Goal: Find specific page/section

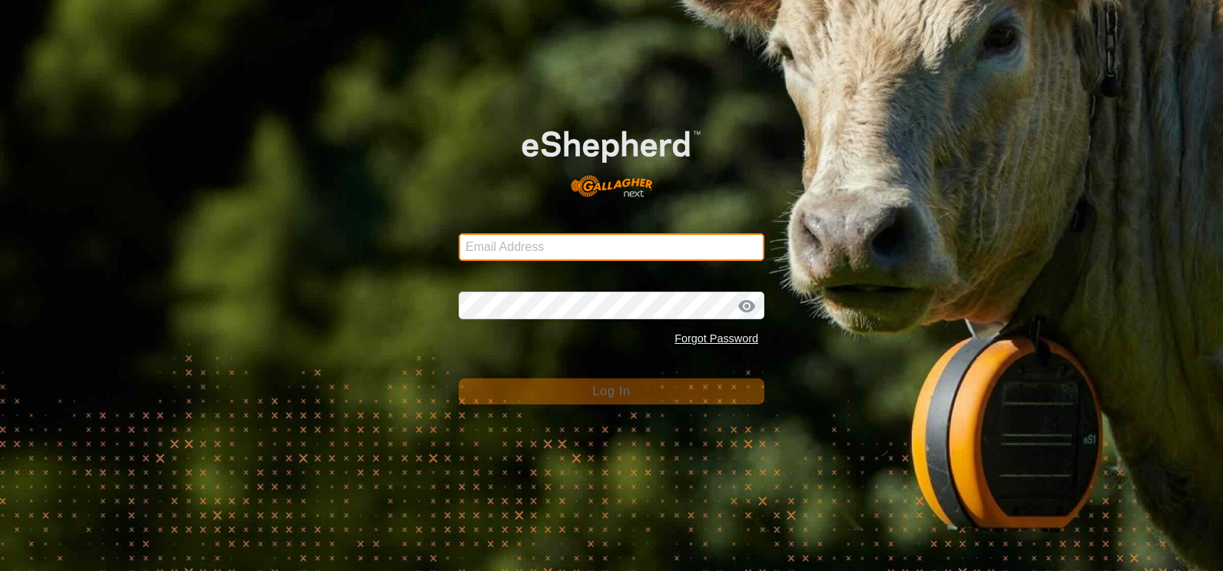
type input "[EMAIL_ADDRESS][DOMAIN_NAME]"
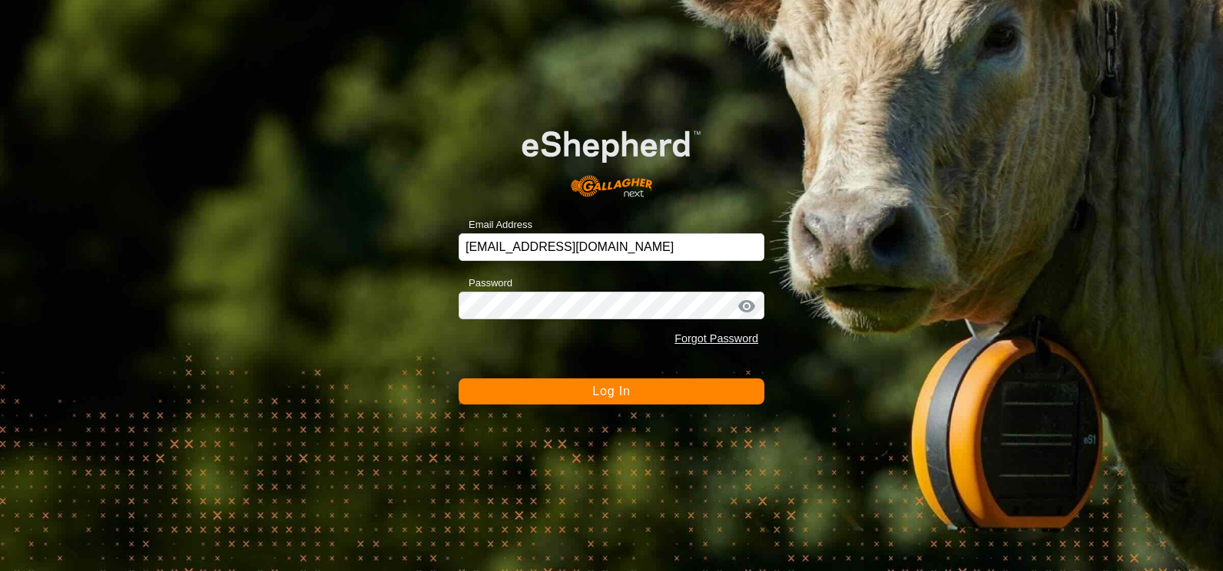
click at [618, 389] on span "Log In" at bounding box center [611, 391] width 38 height 13
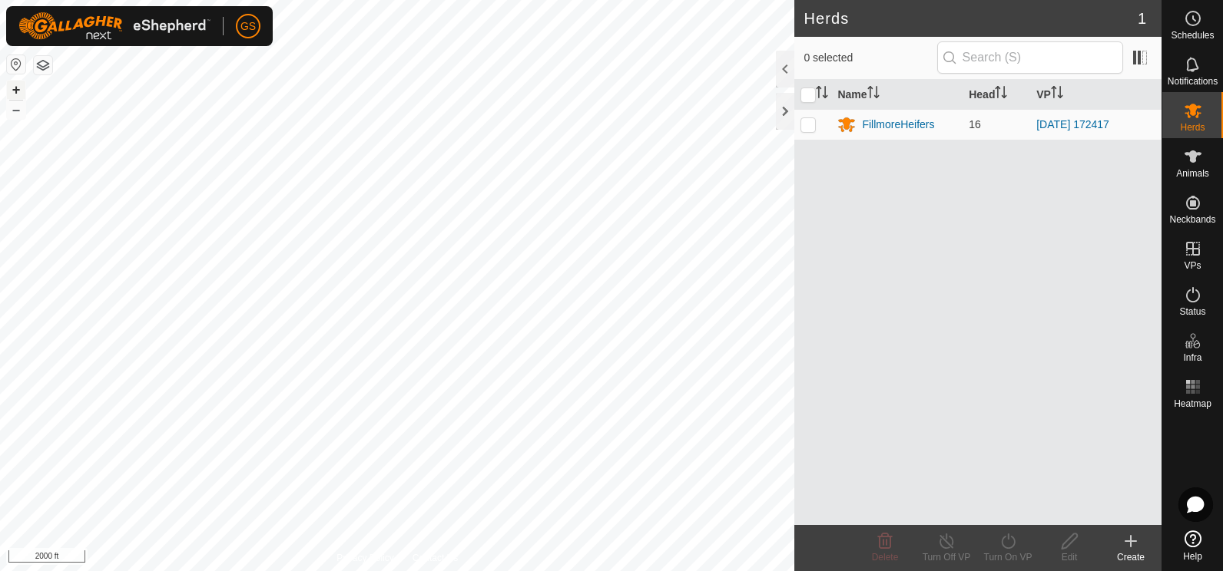
click at [15, 91] on button "+" at bounding box center [16, 90] width 18 height 18
click at [15, 89] on button "+" at bounding box center [16, 90] width 18 height 18
click at [19, 91] on button "+" at bounding box center [16, 90] width 18 height 18
click at [427, 0] on html "GS Schedules Notifications Herds Animals Neckbands VPs Status Infra Heatmap Hel…" at bounding box center [611, 285] width 1223 height 571
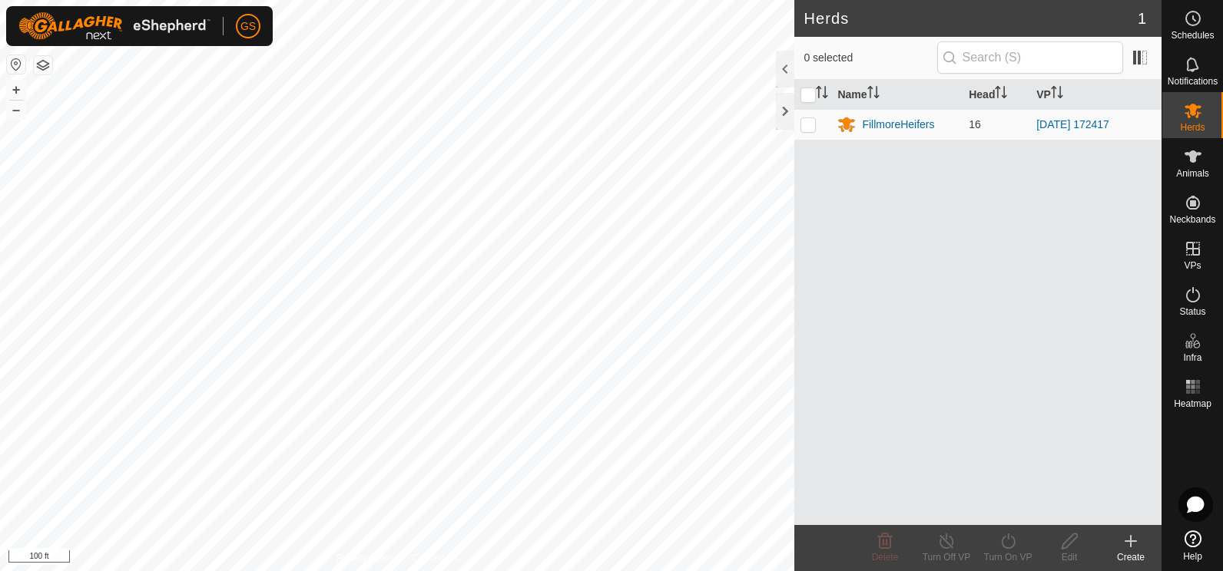
click at [486, 0] on html "GS Schedules Notifications Herds Animals Neckbands VPs Status Infra Heatmap Hel…" at bounding box center [611, 285] width 1223 height 571
click at [15, 111] on button "–" at bounding box center [16, 110] width 18 height 18
click at [18, 88] on button "+" at bounding box center [16, 90] width 18 height 18
click at [15, 91] on button "+" at bounding box center [16, 90] width 18 height 18
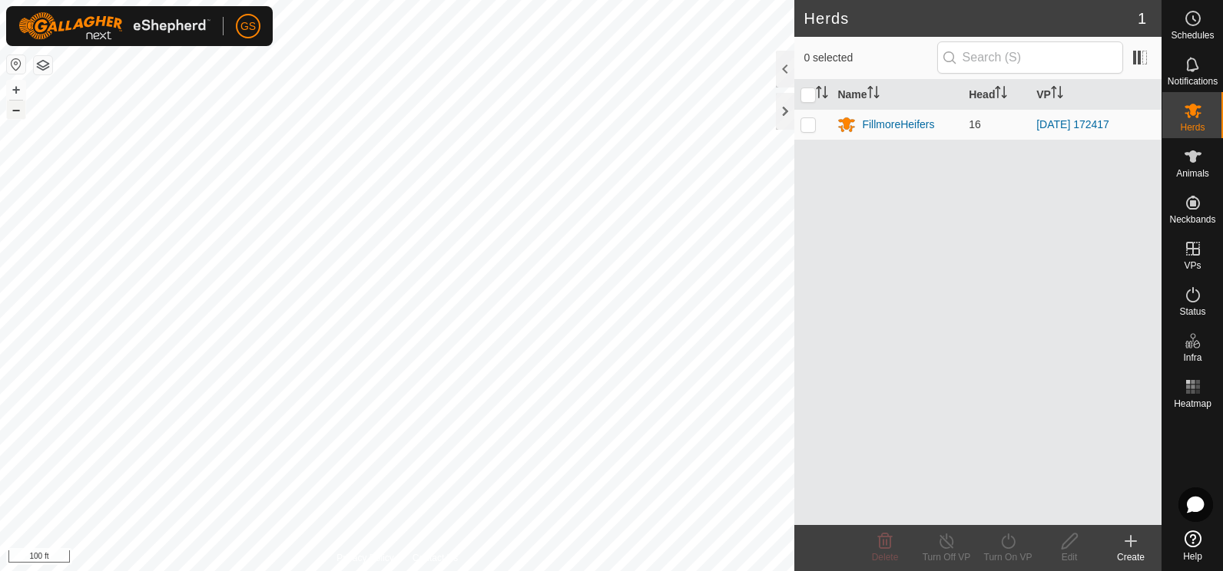
click at [17, 114] on button "–" at bounding box center [16, 110] width 18 height 18
click at [785, 114] on div at bounding box center [785, 111] width 18 height 37
